Goal: Task Accomplishment & Management: Complete application form

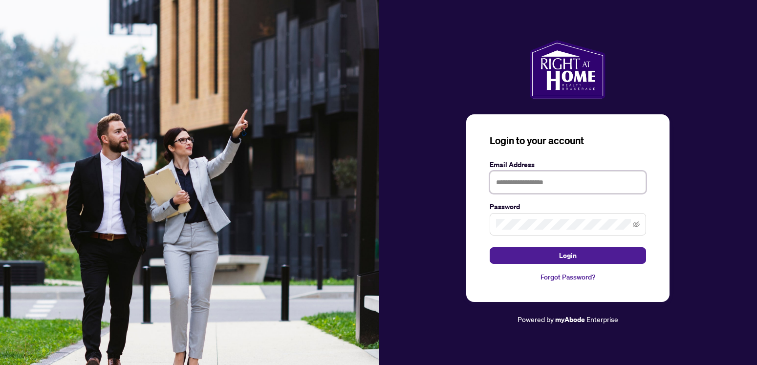
click at [532, 189] on input "text" at bounding box center [568, 182] width 156 height 22
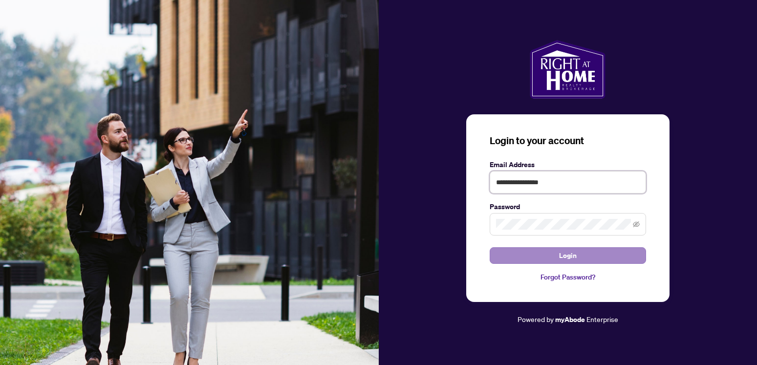
type input "**********"
click at [540, 263] on button "Login" at bounding box center [568, 255] width 156 height 17
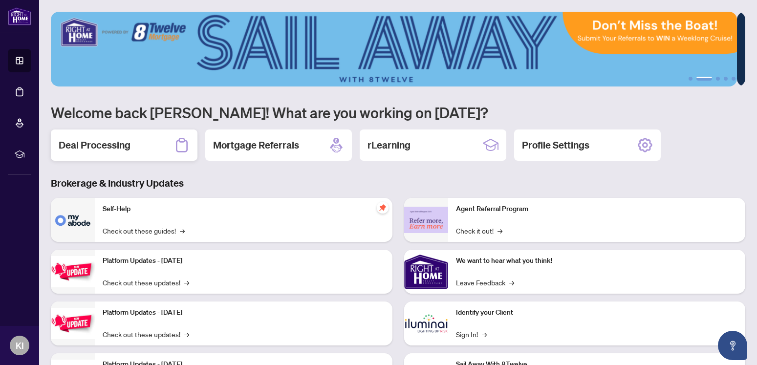
click at [110, 148] on h2 "Deal Processing" at bounding box center [95, 145] width 72 height 14
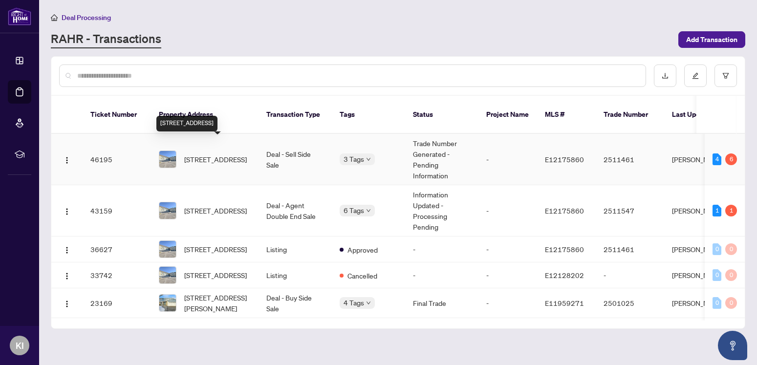
click at [213, 154] on span "[STREET_ADDRESS]" at bounding box center [215, 159] width 63 height 11
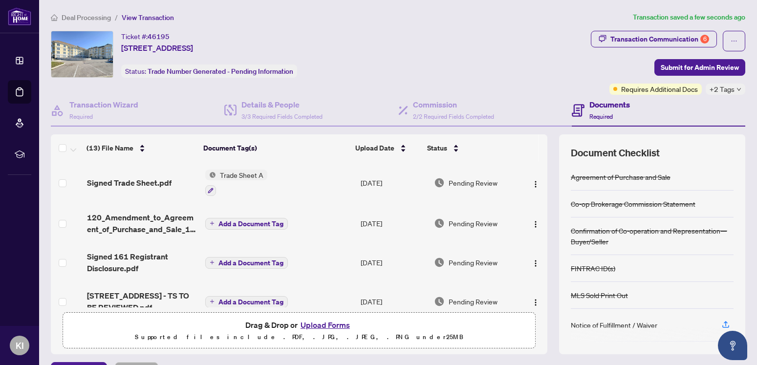
click at [317, 329] on button "Upload Forms" at bounding box center [325, 325] width 55 height 13
click at [322, 323] on button "Upload Forms" at bounding box center [325, 325] width 55 height 13
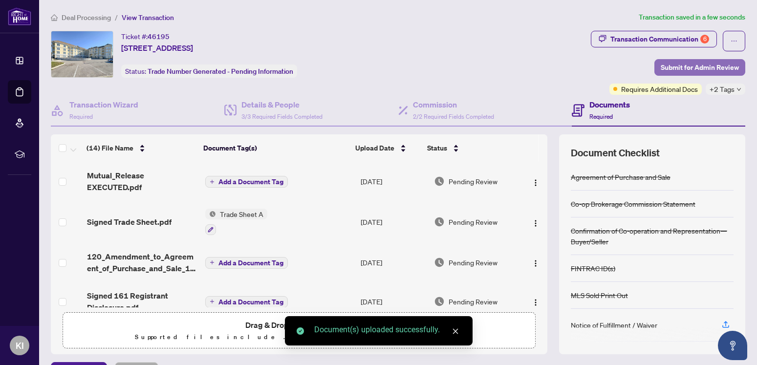
click at [684, 60] on span "Submit for Admin Review" at bounding box center [700, 68] width 78 height 16
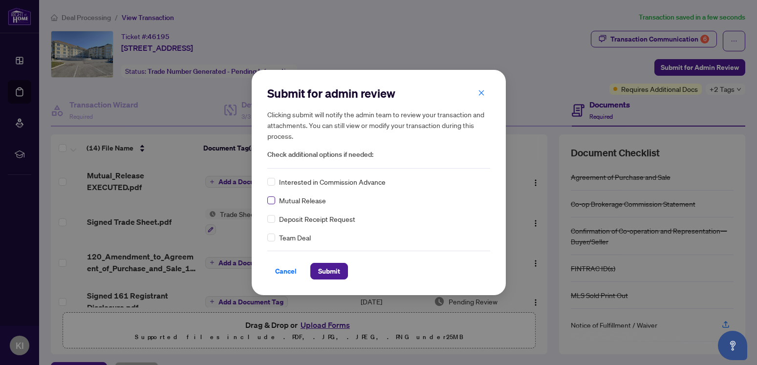
click at [270, 205] on label at bounding box center [271, 200] width 8 height 11
click at [325, 269] on span "Submit" at bounding box center [329, 272] width 22 height 16
